Goal: Find specific page/section: Locate item on page

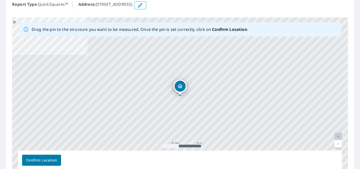
scroll to position [66, 0]
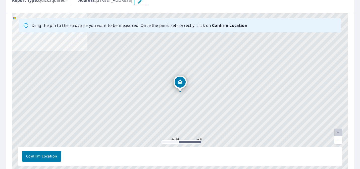
click at [336, 141] on link "Current Level 20, Zoom Out" at bounding box center [339, 140] width 8 height 8
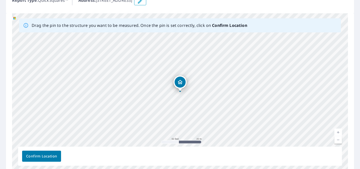
click at [336, 141] on link "Current Level 19, Zoom Out" at bounding box center [339, 140] width 8 height 8
click at [340, 132] on link "Current Level 18, Zoom In" at bounding box center [339, 133] width 8 height 8
drag, startPoint x: 288, startPoint y: 108, endPoint x: 284, endPoint y: 122, distance: 14.9
click at [284, 122] on div "[STREET_ADDRESS]" at bounding box center [180, 92] width 336 height 158
drag, startPoint x: 278, startPoint y: 105, endPoint x: 264, endPoint y: 145, distance: 42.0
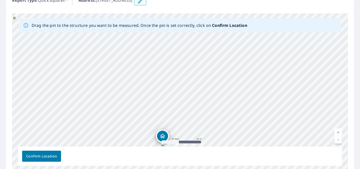
click at [264, 145] on div "[STREET_ADDRESS]" at bounding box center [180, 92] width 336 height 158
drag, startPoint x: 251, startPoint y: 96, endPoint x: 241, endPoint y: 119, distance: 25.0
click at [241, 119] on div "[STREET_ADDRESS]" at bounding box center [180, 92] width 336 height 158
drag, startPoint x: 204, startPoint y: 125, endPoint x: 211, endPoint y: 92, distance: 34.1
click at [211, 92] on div "[STREET_ADDRESS]" at bounding box center [180, 92] width 336 height 158
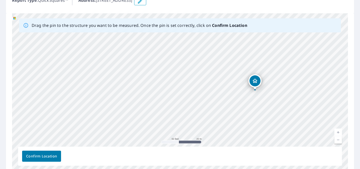
drag, startPoint x: 159, startPoint y: 126, endPoint x: 256, endPoint y: 81, distance: 106.6
click at [256, 81] on div "[STREET_ADDRESS]" at bounding box center [180, 92] width 336 height 158
drag, startPoint x: 194, startPoint y: 108, endPoint x: 191, endPoint y: 152, distance: 43.4
click at [191, 152] on div "Drag the pin to the structure you want to be measured. Once the pin is set corr…" at bounding box center [180, 92] width 336 height 158
click at [163, 97] on div "[STREET_ADDRESS]" at bounding box center [180, 92] width 336 height 158
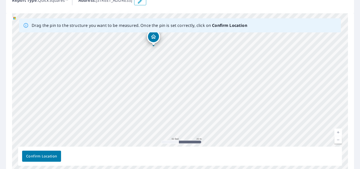
drag, startPoint x: 149, startPoint y: 73, endPoint x: 153, endPoint y: 39, distance: 34.7
click at [153, 39] on div "[STREET_ADDRESS]" at bounding box center [180, 92] width 336 height 158
drag, startPoint x: 175, startPoint y: 70, endPoint x: 153, endPoint y: 125, distance: 59.0
click at [153, 125] on div "[STREET_ADDRESS]" at bounding box center [180, 92] width 336 height 158
drag, startPoint x: 157, startPoint y: 135, endPoint x: 129, endPoint y: 119, distance: 32.2
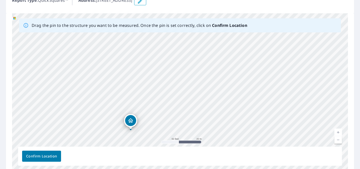
click at [129, 119] on div "[STREET_ADDRESS]" at bounding box center [180, 92] width 336 height 158
